Goal: Task Accomplishment & Management: Manage account settings

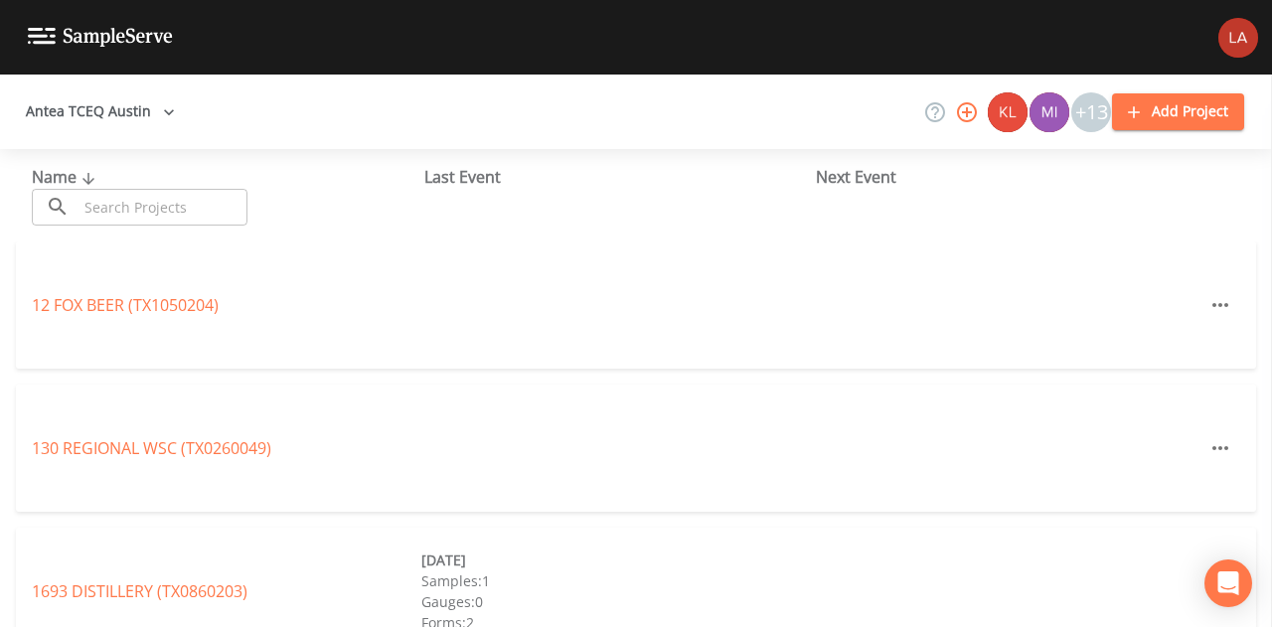
click at [159, 115] on icon "button" at bounding box center [169, 112] width 20 height 20
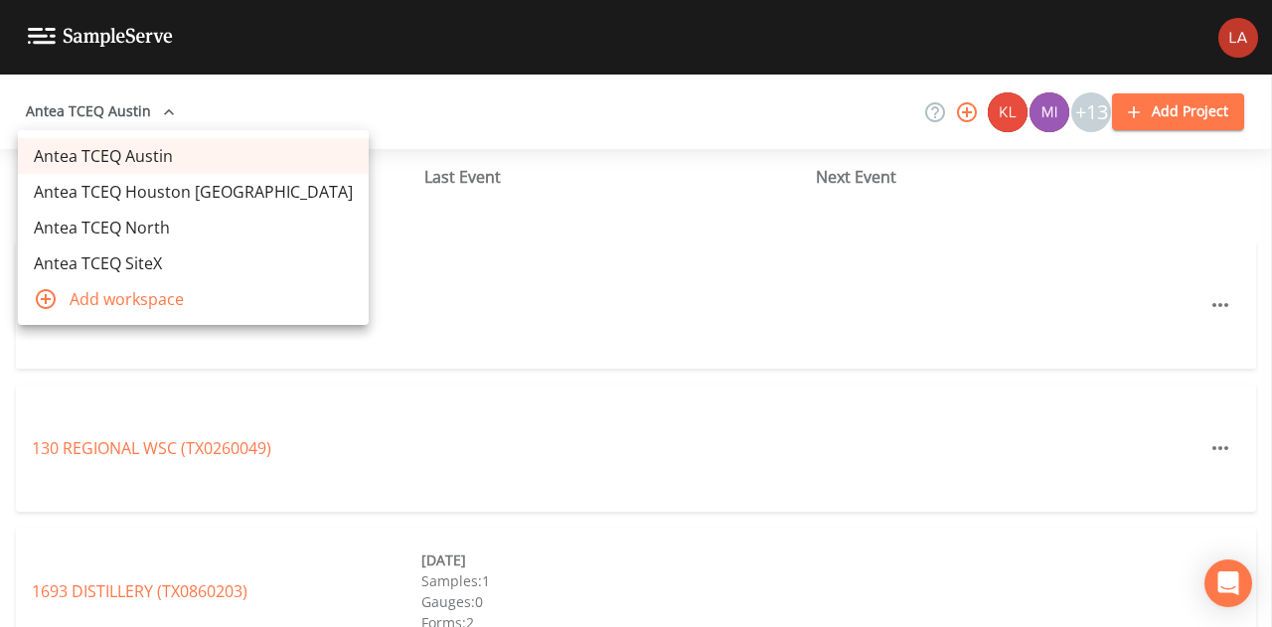
click at [170, 188] on link "Antea TCEQ Houston [GEOGRAPHIC_DATA]" at bounding box center [193, 192] width 351 height 36
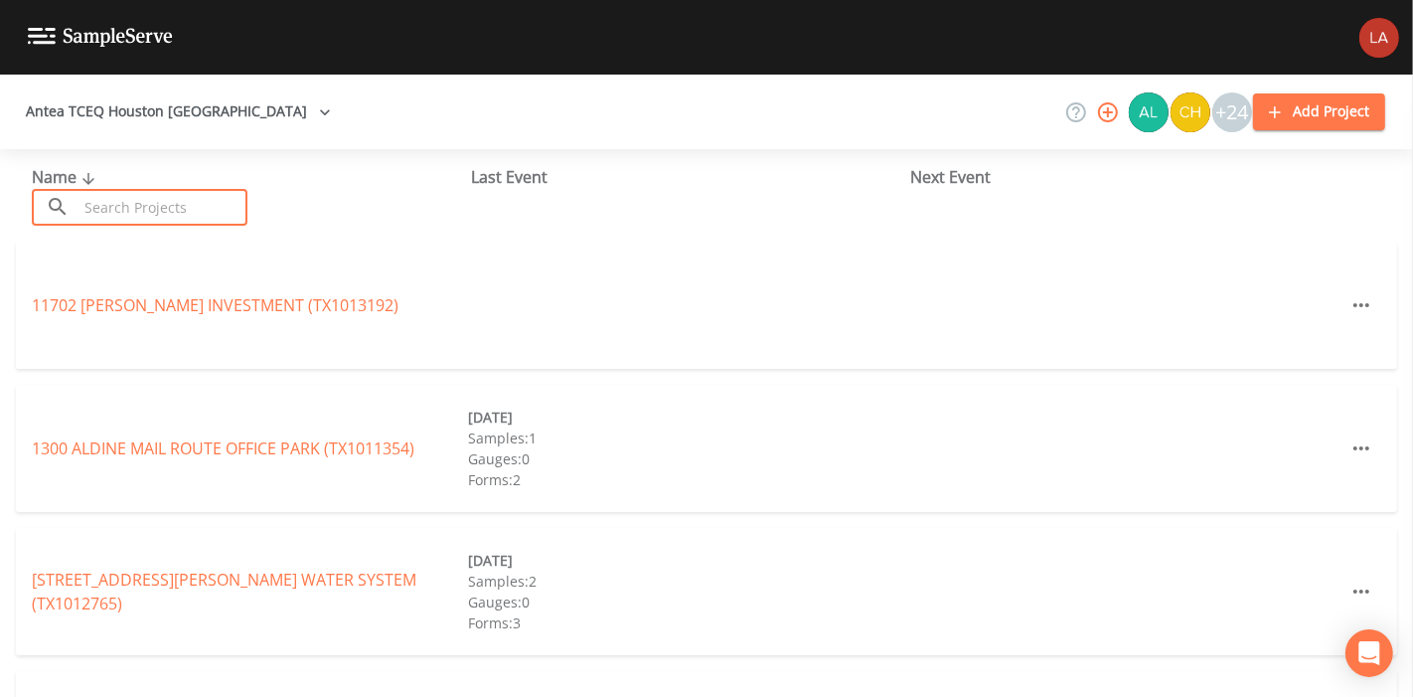
click at [198, 204] on input "text" at bounding box center [163, 207] width 170 height 37
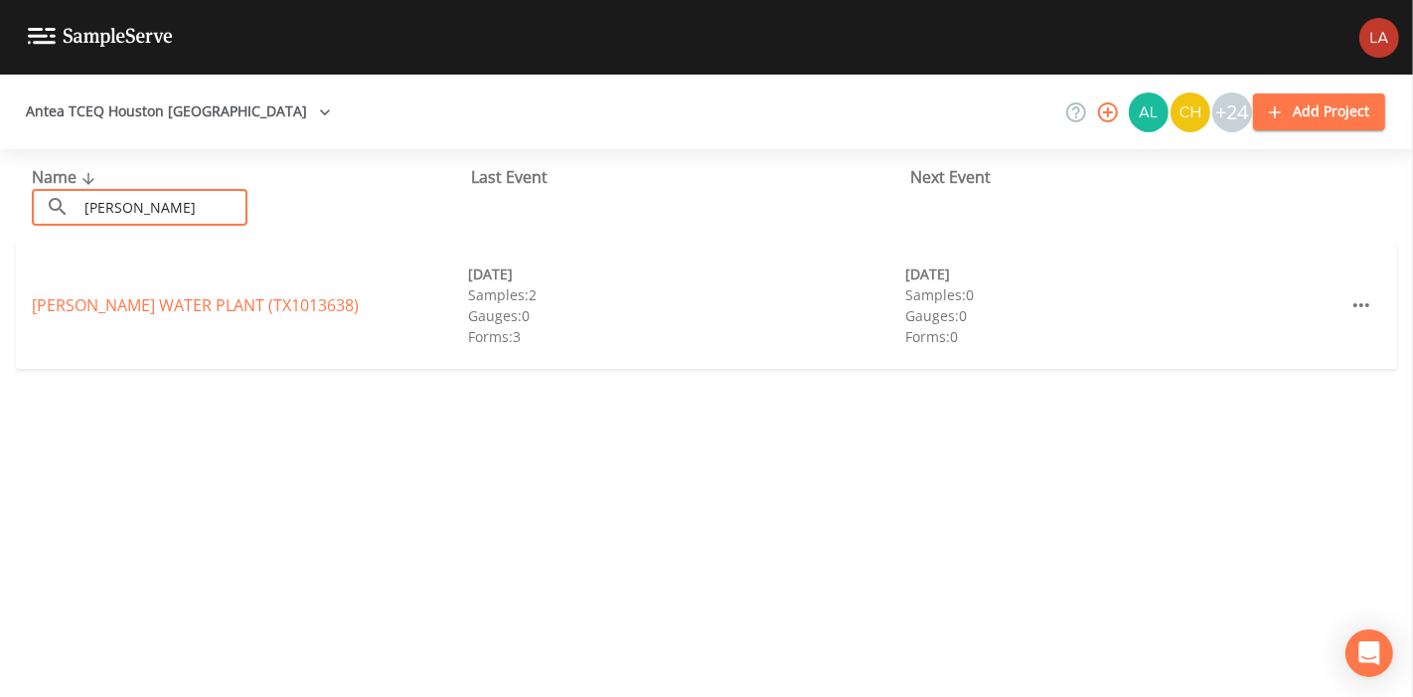
type input "[PERSON_NAME]"
click at [88, 316] on div "[PERSON_NAME] WATER PLANT (TX1013638)" at bounding box center [250, 305] width 436 height 24
click at [81, 302] on link "TELGE JARVIS WATER PLANT (TX1013638)" at bounding box center [195, 305] width 327 height 22
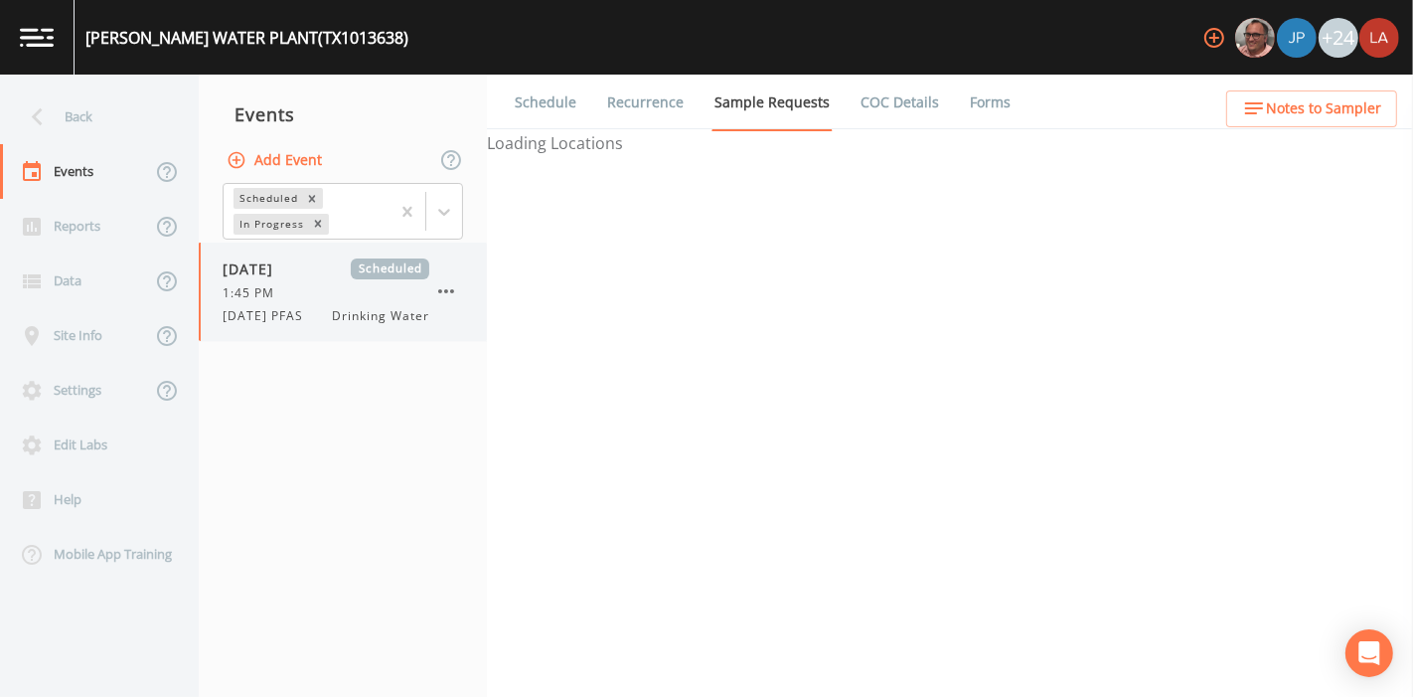
click at [280, 302] on div "08/20/2025 Scheduled 1:45 PM 8/20/25 PFAS Drinking Water" at bounding box center [326, 291] width 207 height 67
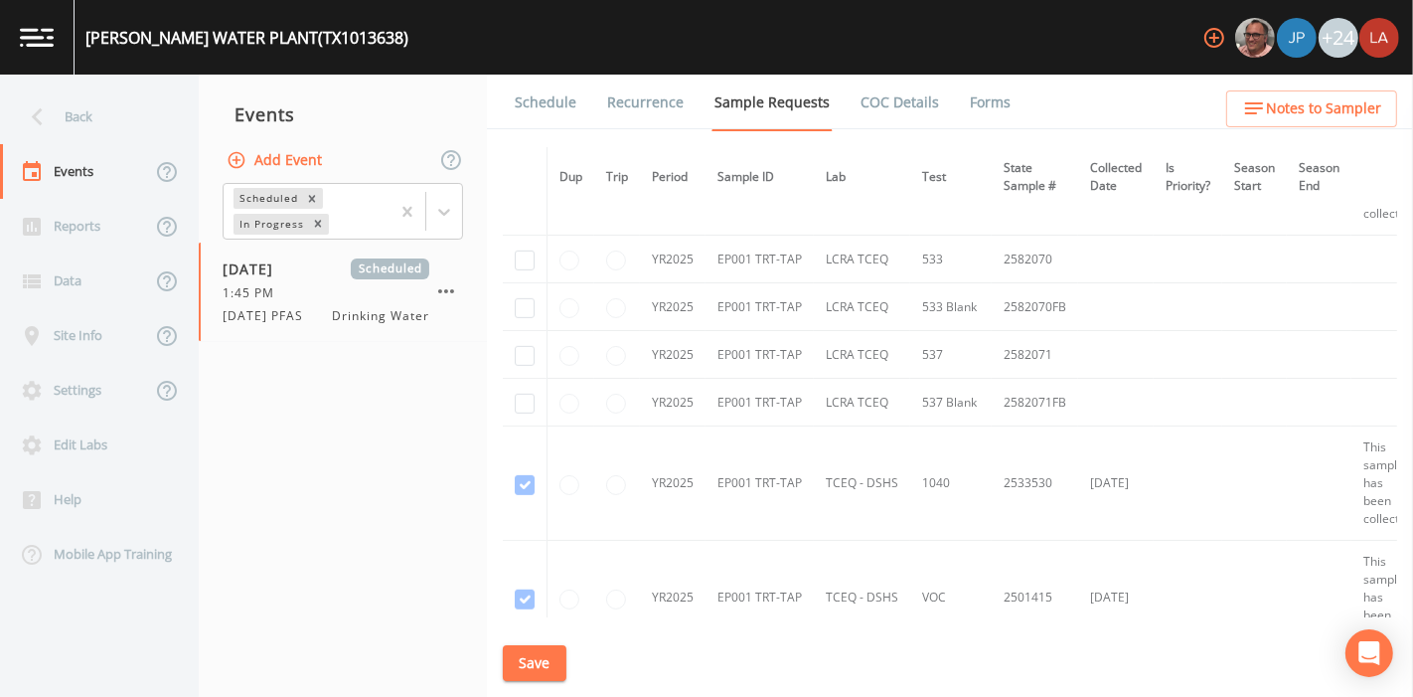
scroll to position [863, 0]
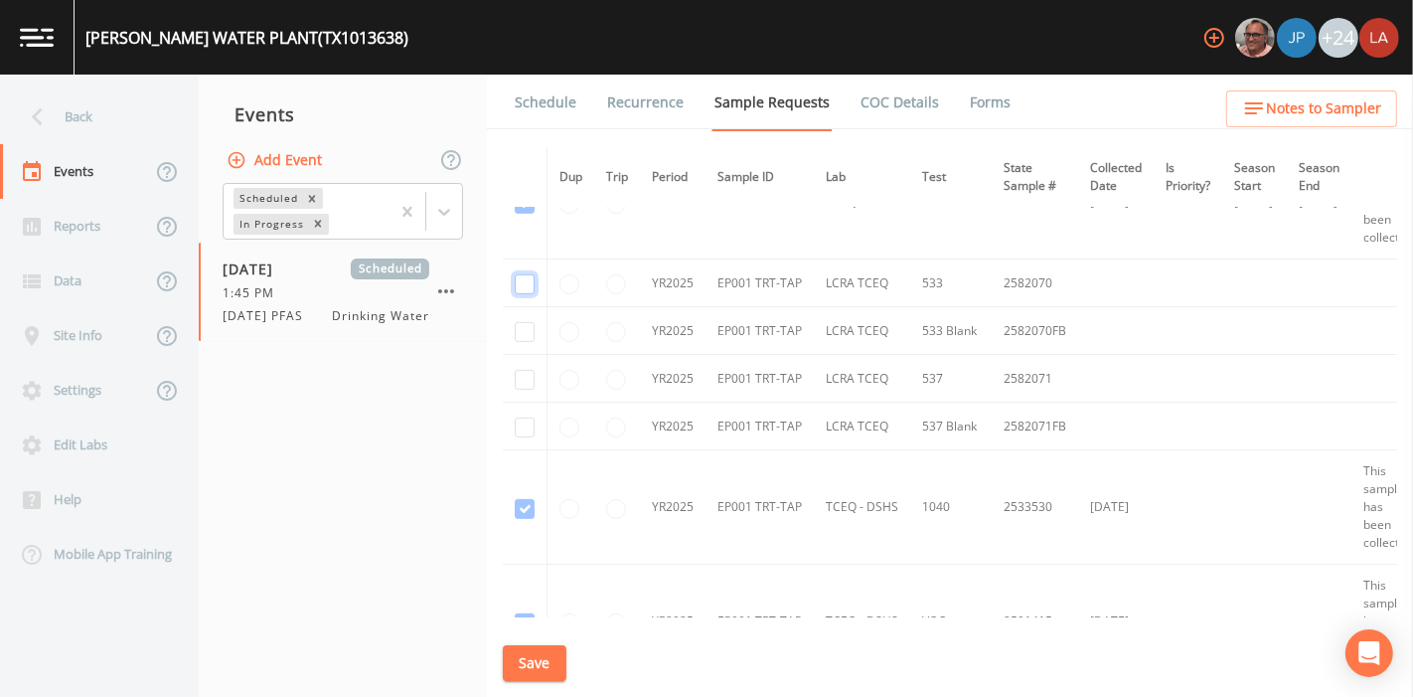
click at [520, 282] on input "checkbox" at bounding box center [525, 284] width 20 height 20
checkbox input "true"
click at [522, 322] on input "checkbox" at bounding box center [525, 332] width 20 height 20
checkbox input "true"
click at [529, 379] on input "checkbox" at bounding box center [525, 380] width 20 height 20
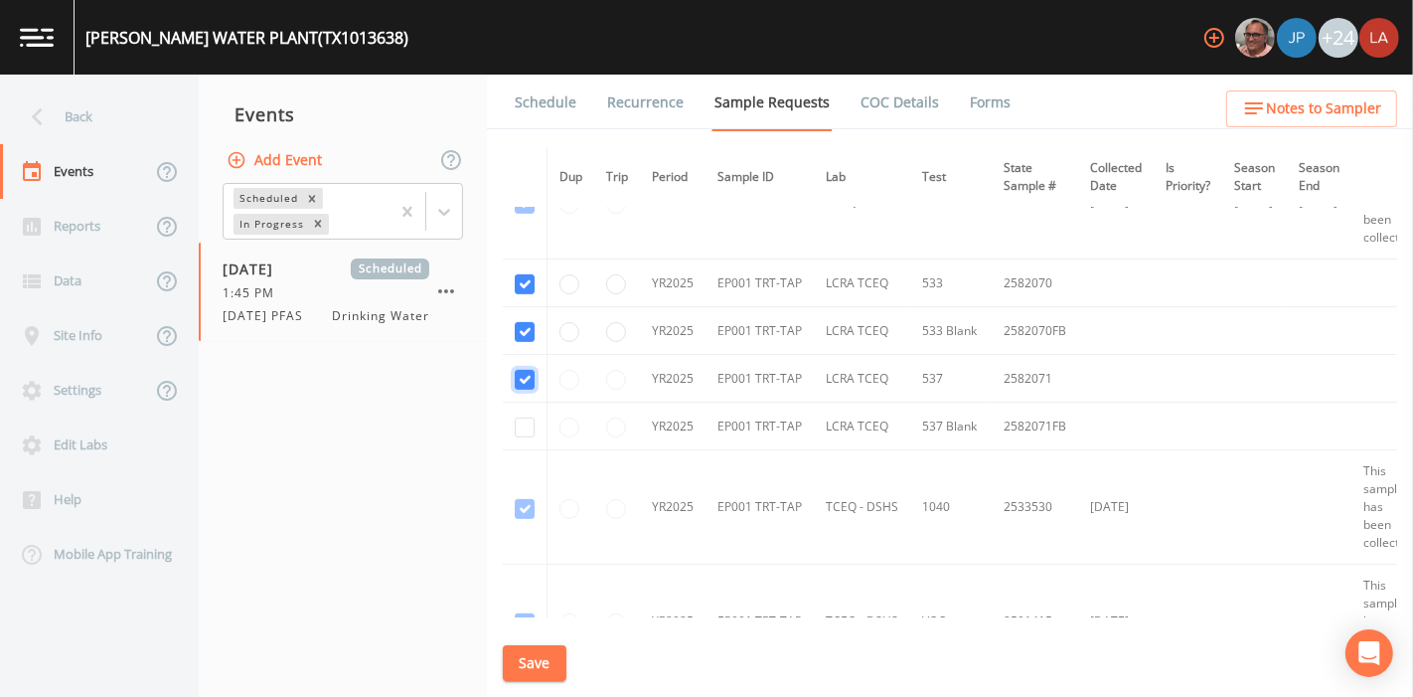
checkbox input "true"
click at [528, 428] on input "checkbox" at bounding box center [525, 427] width 20 height 20
checkbox input "true"
click at [531, 660] on button "Save" at bounding box center [535, 663] width 64 height 37
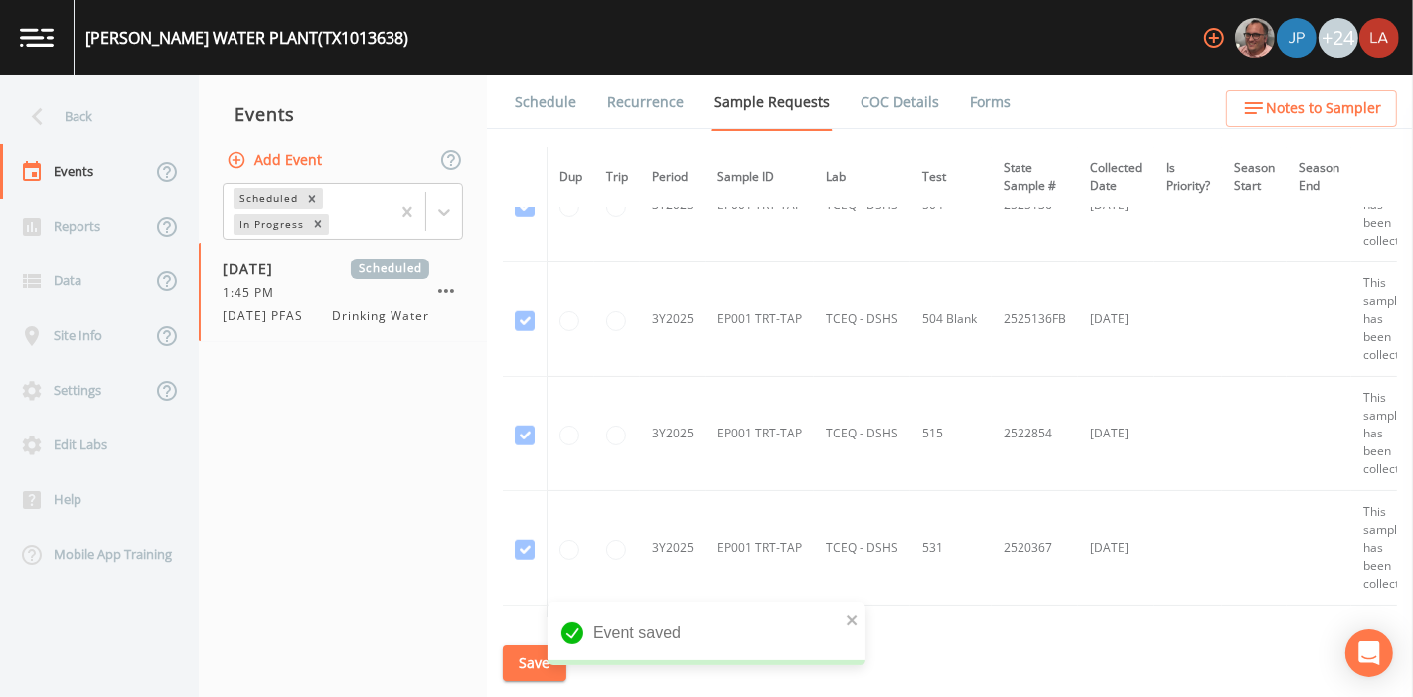
scroll to position [1504, 0]
click at [531, 83] on link "Schedule" at bounding box center [546, 103] width 68 height 56
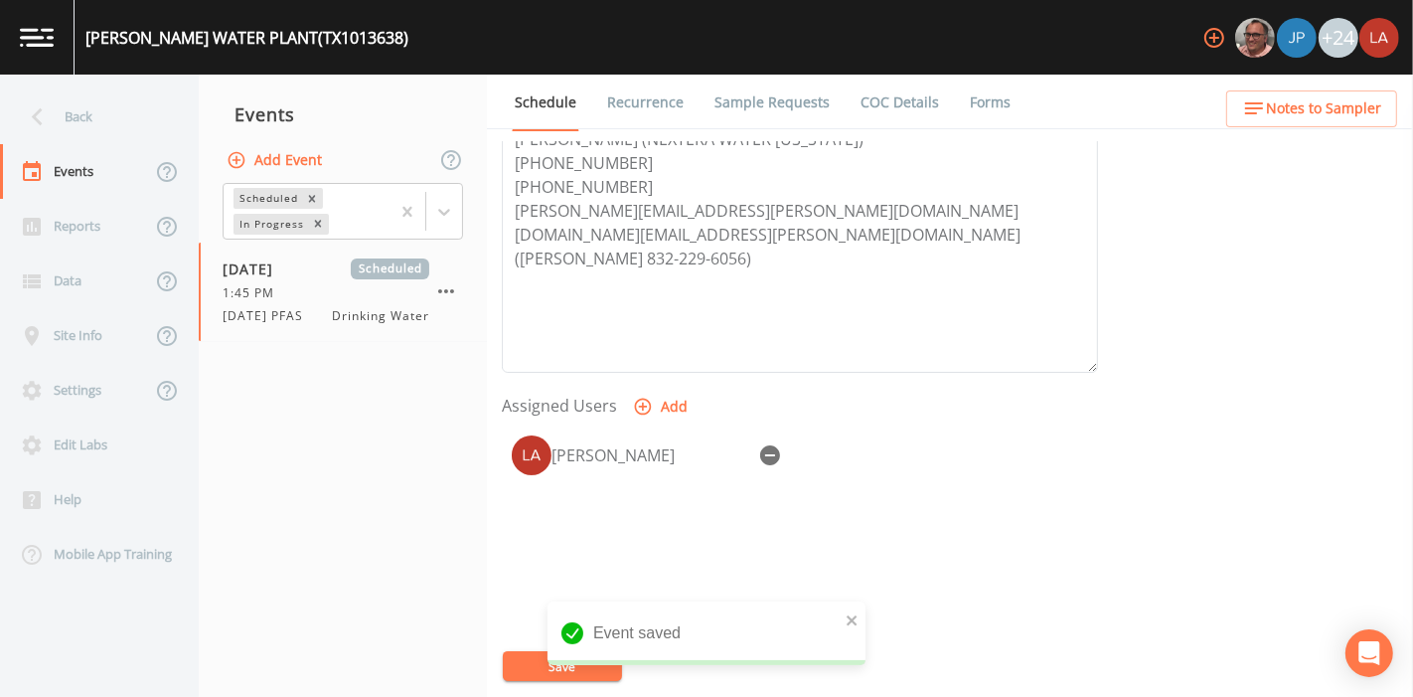
scroll to position [702, 0]
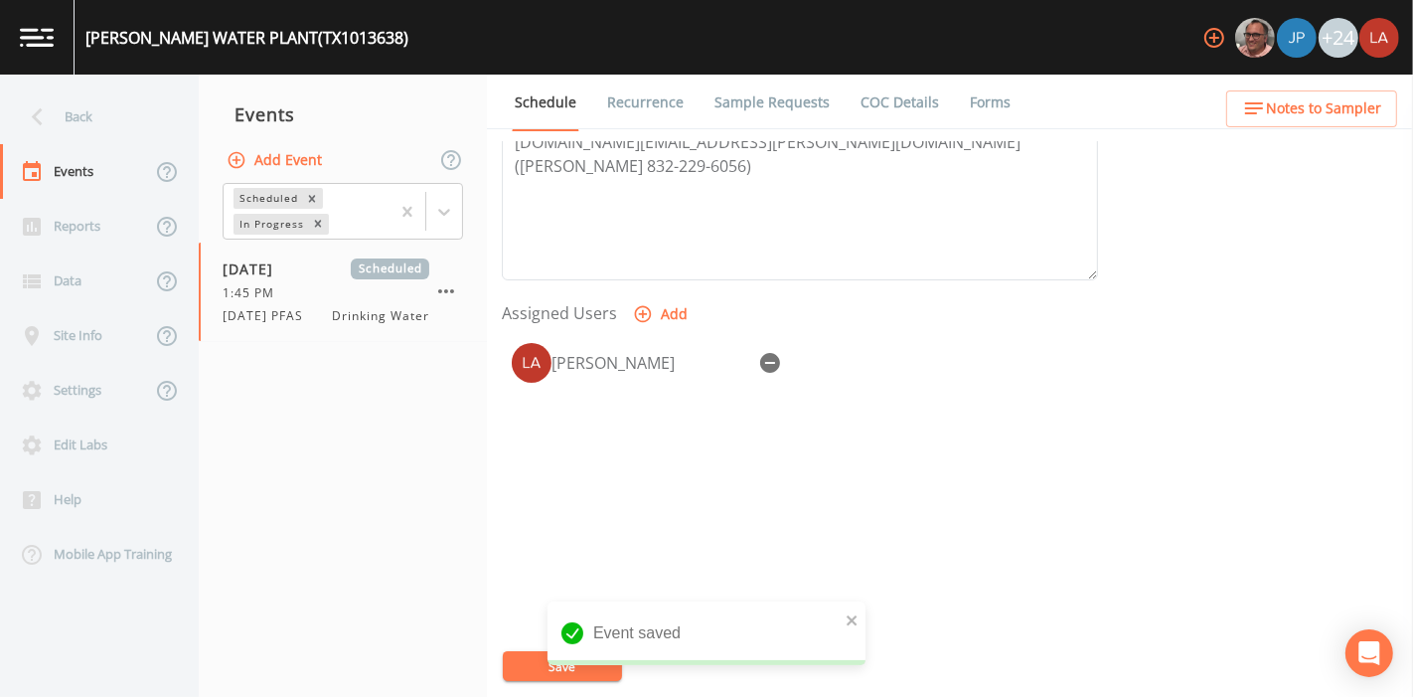
click at [513, 658] on button "Save" at bounding box center [562, 666] width 119 height 30
